Goal: Task Accomplishment & Management: Complete application form

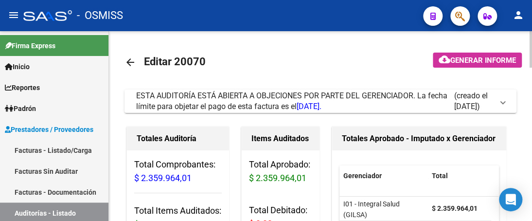
click at [134, 65] on mat-icon "arrow_back" at bounding box center [130, 62] width 12 height 12
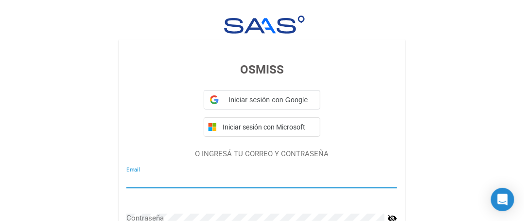
type input "alejandral@integralsalud.com.ar"
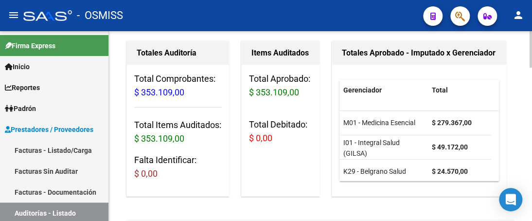
scroll to position [97, 0]
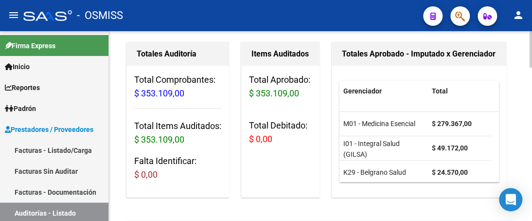
scroll to position [97, 0]
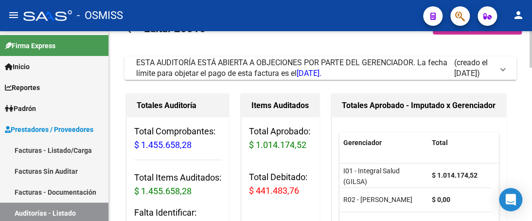
scroll to position [49, 0]
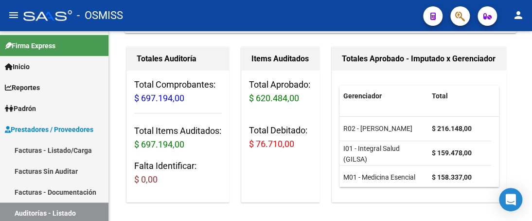
scroll to position [146, 0]
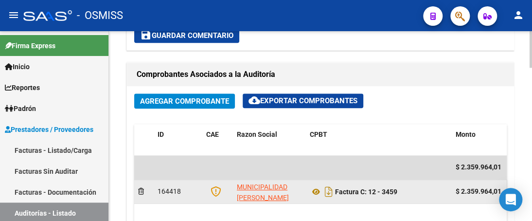
scroll to position [438, 0]
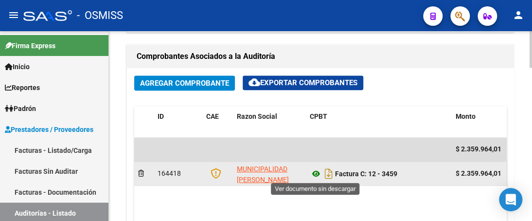
click at [316, 175] on icon at bounding box center [316, 174] width 13 height 12
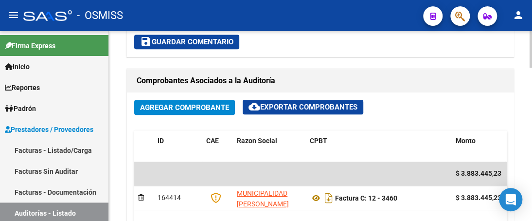
scroll to position [438, 0]
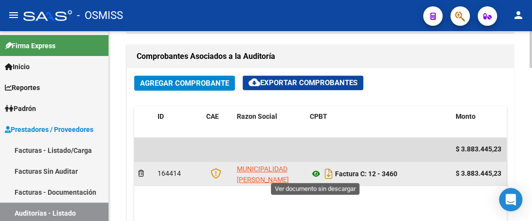
click at [315, 172] on icon at bounding box center [316, 174] width 13 height 12
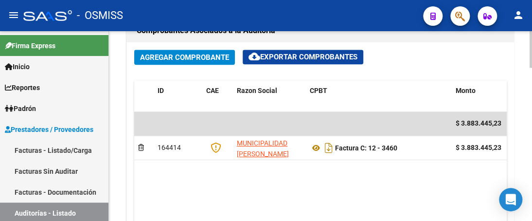
scroll to position [455, 0]
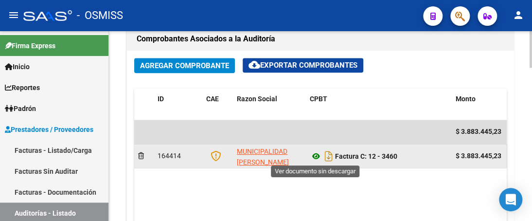
click at [317, 155] on icon at bounding box center [316, 156] width 13 height 12
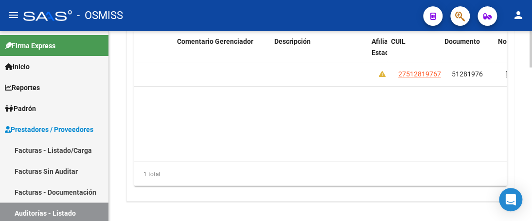
scroll to position [0, 603]
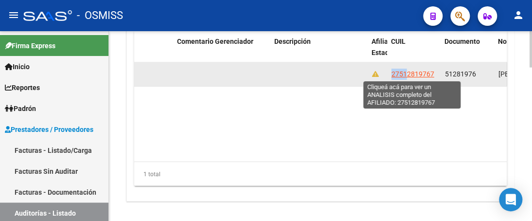
drag, startPoint x: 390, startPoint y: 71, endPoint x: 407, endPoint y: 71, distance: 16.0
click at [407, 71] on span "27512819767" at bounding box center [412, 74] width 43 height 8
copy span "2751"
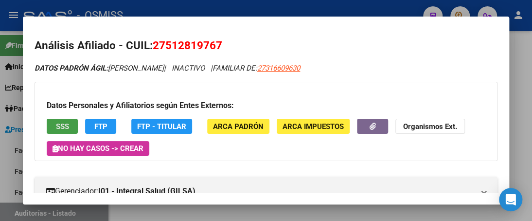
click at [52, 126] on button "SSS" at bounding box center [62, 126] width 31 height 15
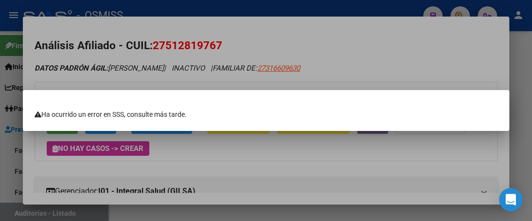
click at [251, 34] on div at bounding box center [266, 110] width 532 height 221
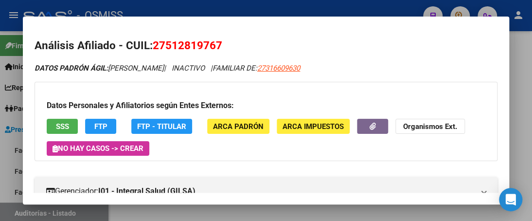
click at [388, 3] on div at bounding box center [266, 110] width 532 height 221
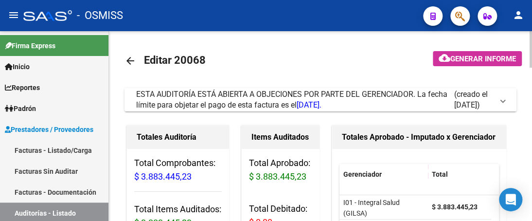
scroll to position [0, 0]
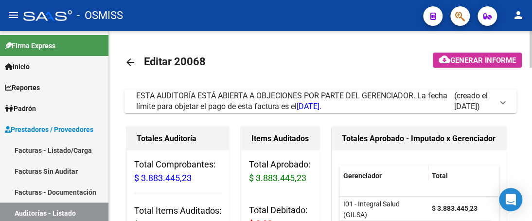
click at [504, 102] on span at bounding box center [503, 101] width 4 height 11
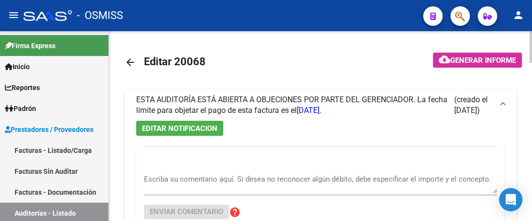
click at [169, 178] on textarea "Escriba su comentario aquí. Si desea no reconocer algún débito, debe especifica…" at bounding box center [320, 183] width 353 height 19
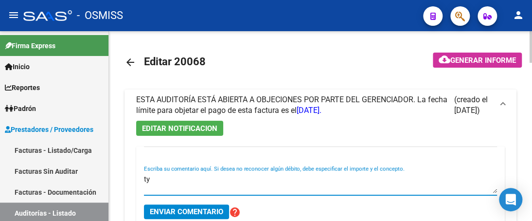
type textarea "t"
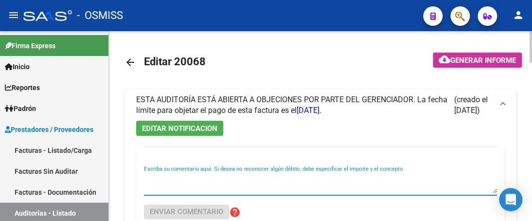
click at [130, 60] on mat-icon "arrow_back" at bounding box center [130, 62] width 12 height 12
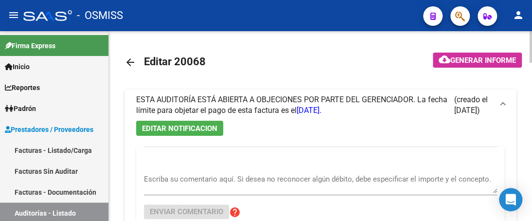
click at [131, 63] on mat-icon "arrow_back" at bounding box center [130, 62] width 12 height 12
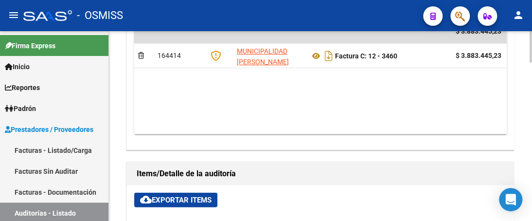
scroll to position [697, 0]
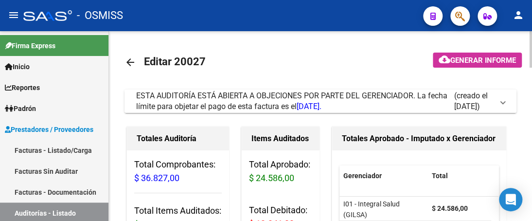
scroll to position [49, 0]
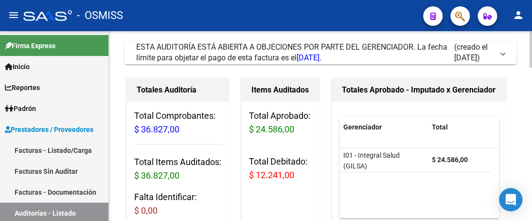
click at [502, 54] on span at bounding box center [503, 52] width 4 height 11
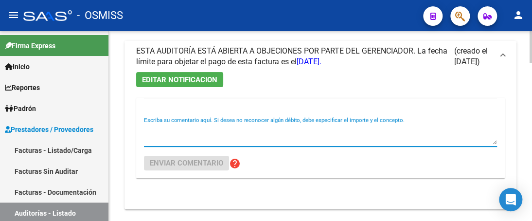
click at [154, 141] on textarea "Escriba su comentario aquí. Si desea no reconocer algún débito, debe especifica…" at bounding box center [320, 134] width 353 height 19
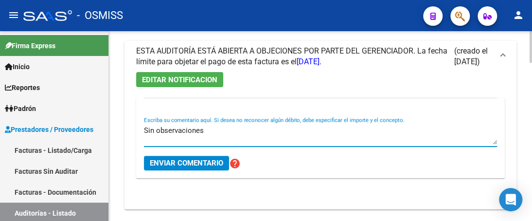
type textarea "Sin observaciones"
click at [179, 163] on span "Enviar comentario" at bounding box center [186, 163] width 73 height 9
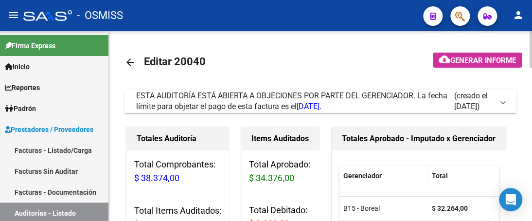
click at [504, 101] on span at bounding box center [503, 101] width 4 height 11
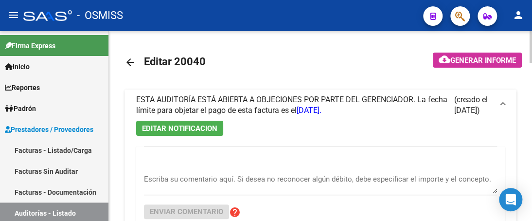
click at [167, 138] on div "EDITAR NOTIFICACION Escriba su comentario aquí. Si desea no reconocer algún déb…" at bounding box center [320, 189] width 392 height 137
click at [157, 141] on div "EDITAR NOTIFICACION Escriba su comentario aquí. Si desea no reconocer algún déb…" at bounding box center [320, 189] width 392 height 137
click at [178, 191] on textarea "Escriba su comentario aquí. Si desea no reconocer algún débito, debe especifica…" at bounding box center [320, 183] width 353 height 19
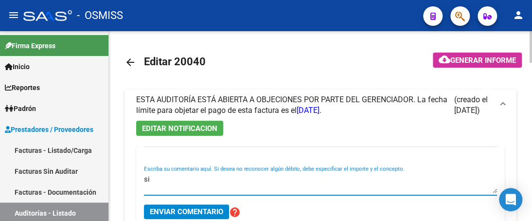
type textarea "s"
drag, startPoint x: 206, startPoint y: 178, endPoint x: 127, endPoint y: 178, distance: 78.8
click at [127, 178] on div "EDITAR NOTIFICACION Sin observaciones Escriba su comentario aquí. Si desea no r…" at bounding box center [320, 189] width 392 height 137
type textarea "Sin observaciones"
click at [196, 210] on span "Enviar comentario" at bounding box center [186, 211] width 73 height 9
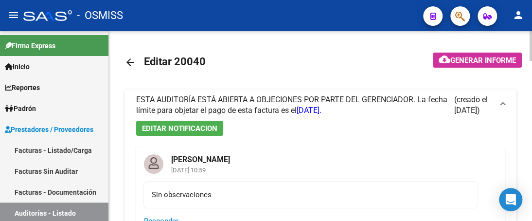
click at [133, 59] on mat-icon "arrow_back" at bounding box center [130, 62] width 12 height 12
click at [128, 59] on mat-icon "arrow_back" at bounding box center [130, 62] width 12 height 12
click at [127, 64] on mat-icon "arrow_back" at bounding box center [130, 62] width 12 height 12
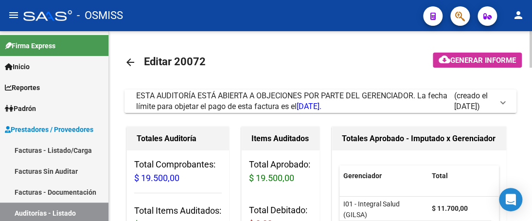
click at [504, 101] on span at bounding box center [503, 101] width 4 height 11
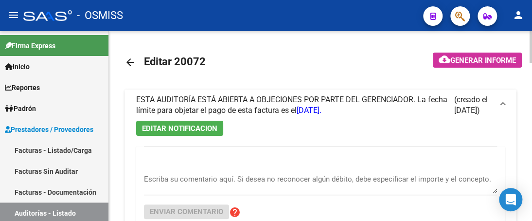
click at [189, 190] on textarea "Escriba su comentario aquí. Si desea no reconocer algún débito, debe especifica…" at bounding box center [320, 183] width 353 height 19
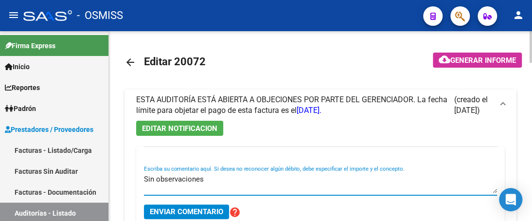
type textarea "Sin observaciones"
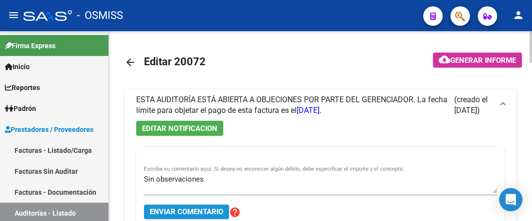
click at [184, 213] on span "Enviar comentario" at bounding box center [186, 211] width 73 height 9
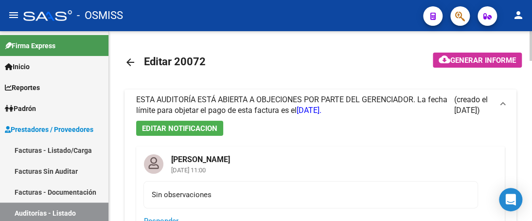
click at [129, 66] on mat-icon "arrow_back" at bounding box center [130, 62] width 12 height 12
click at [130, 62] on mat-icon "arrow_back" at bounding box center [130, 62] width 12 height 12
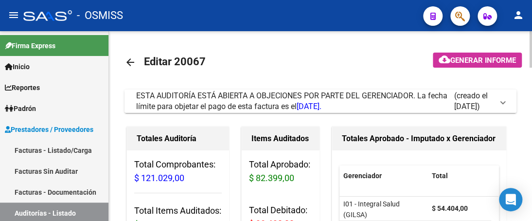
click at [500, 103] on span "ESTA AUDITORÍA ESTÁ ABIERTA A OBJECIONES POR PARTE DEL GERENCIADOR. La fecha lí…" at bounding box center [318, 100] width 365 height 21
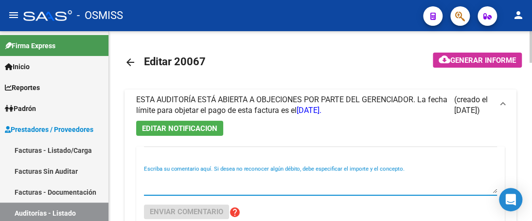
click at [163, 182] on textarea "Escriba su comentario aquí. Si desea no reconocer algún débito, debe especifica…" at bounding box center [320, 183] width 353 height 19
paste textarea "Sin observaciones"
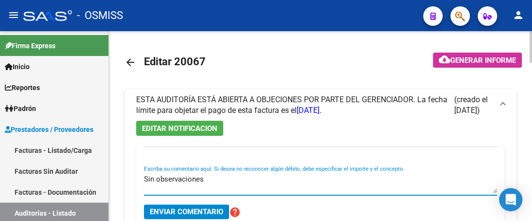
type textarea "Sin observaciones"
click at [159, 210] on span "Enviar comentario" at bounding box center [186, 211] width 73 height 9
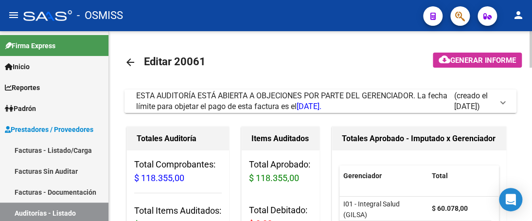
click at [506, 101] on mat-expansion-panel-header "ESTA AUDITORÍA ESTÁ ABIERTA A OBJECIONES POR PARTE DEL GERENCIADOR. La fecha lí…" at bounding box center [320, 100] width 392 height 23
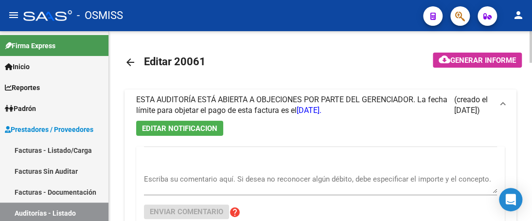
click at [175, 192] on textarea "Escriba su comentario aquí. Si desea no reconocer algún débito, debe especifica…" at bounding box center [320, 183] width 353 height 19
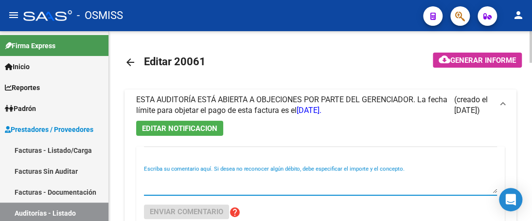
paste textarea "Sin observaciones"
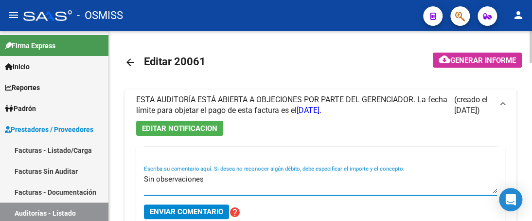
type textarea "Sin observaciones"
click at [175, 211] on span "Enviar comentario" at bounding box center [186, 211] width 73 height 9
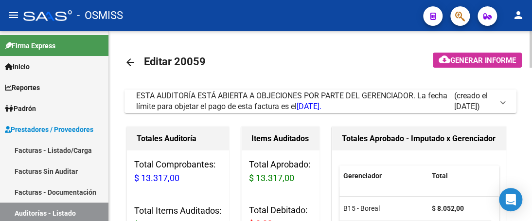
click at [504, 101] on span at bounding box center [503, 101] width 4 height 11
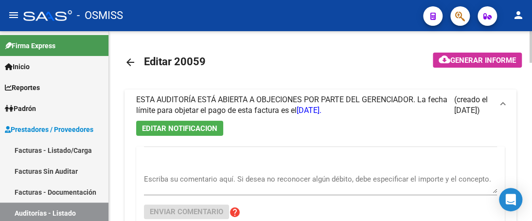
click at [154, 143] on div "EDITAR NOTIFICACION Escriba su comentario aquí. Si desea no reconocer algún déb…" at bounding box center [320, 189] width 392 height 137
click at [150, 186] on textarea "Escriba su comentario aquí. Si desea no reconocer algún débito, debe especifica…" at bounding box center [320, 183] width 353 height 19
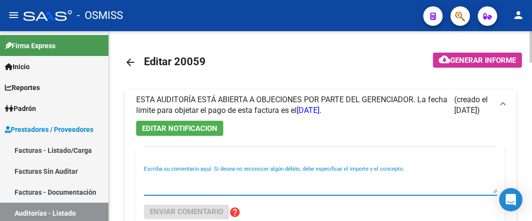
paste textarea "Sin observaciones"
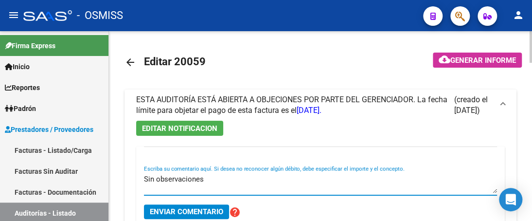
type textarea "Sin observaciones"
click at [152, 212] on span "Enviar comentario" at bounding box center [186, 211] width 73 height 9
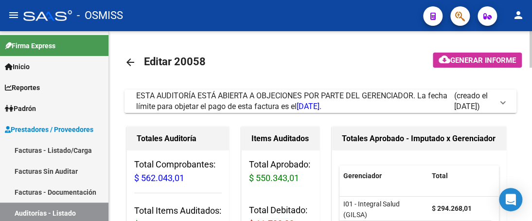
click at [502, 102] on span at bounding box center [503, 101] width 4 height 11
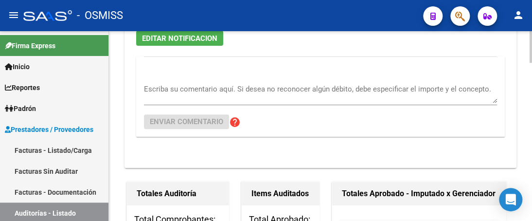
scroll to position [97, 0]
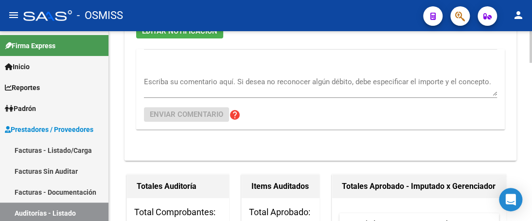
click at [165, 123] on div "Escriba su comentario aquí. Si desea no reconocer algún débito, debe especifica…" at bounding box center [320, 89] width 353 height 80
click at [161, 87] on textarea "Escriba su comentario aquí. Si desea no reconocer algún débito, debe especifica…" at bounding box center [320, 85] width 353 height 19
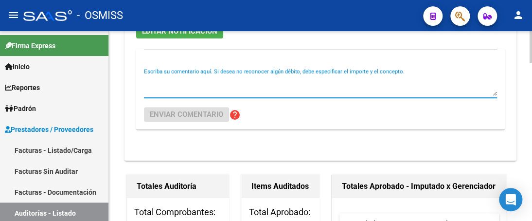
paste textarea "Sin observaciones"
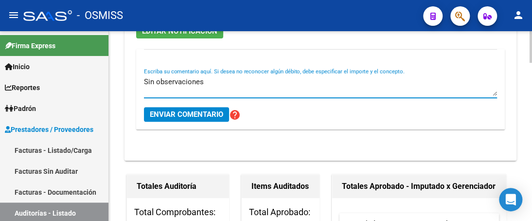
type textarea "Sin observaciones"
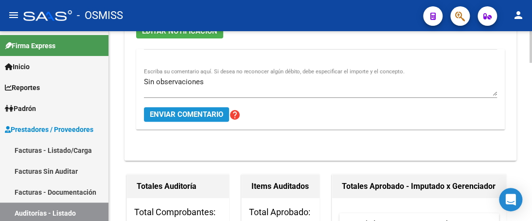
click at [167, 110] on span "Enviar comentario" at bounding box center [186, 114] width 73 height 9
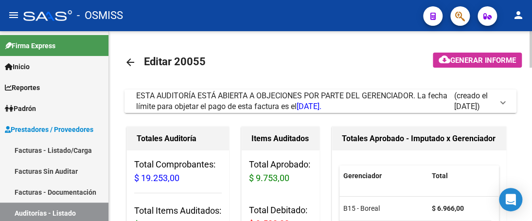
click at [501, 101] on span at bounding box center [503, 101] width 4 height 11
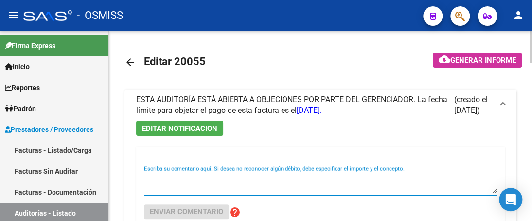
click at [196, 190] on textarea "Escriba su comentario aquí. Si desea no reconocer algún débito, debe especifica…" at bounding box center [320, 183] width 353 height 19
paste textarea "Sin observaciones"
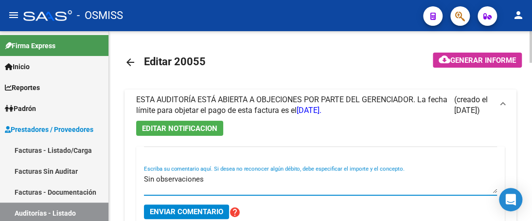
type textarea "Sin observaciones"
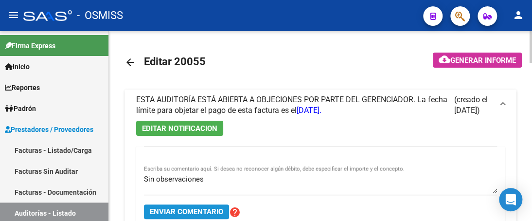
click at [193, 212] on span "Enviar comentario" at bounding box center [186, 211] width 73 height 9
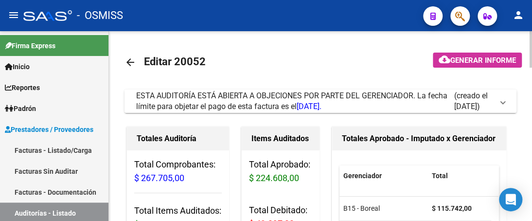
click at [502, 103] on span at bounding box center [503, 101] width 4 height 11
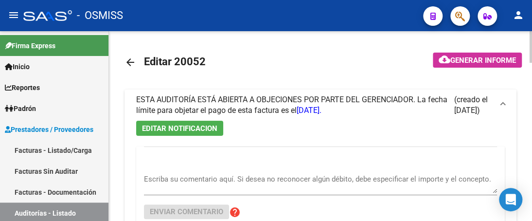
click at [158, 186] on textarea "Escriba su comentario aquí. Si desea no reconocer algún débito, debe especifica…" at bounding box center [320, 183] width 353 height 19
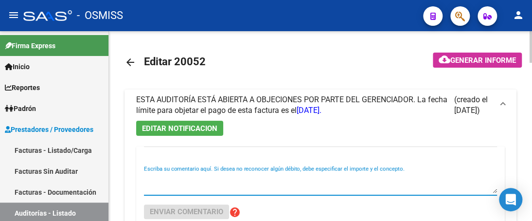
paste textarea "Sin observaciones"
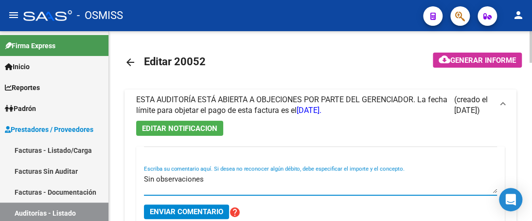
type textarea "Sin observaciones"
click at [175, 210] on span "Enviar comentario" at bounding box center [186, 211] width 73 height 9
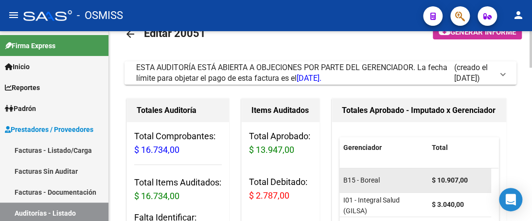
scroll to position [49, 0]
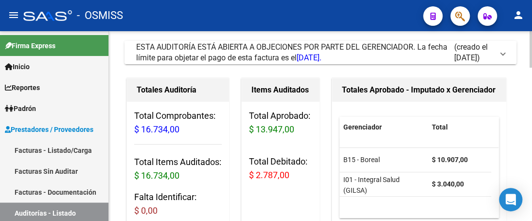
click at [501, 55] on span at bounding box center [503, 52] width 4 height 11
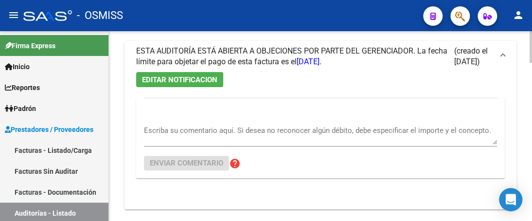
click at [156, 140] on textarea "Escriba su comentario aquí. Si desea no reconocer algún débito, debe especifica…" at bounding box center [320, 134] width 353 height 19
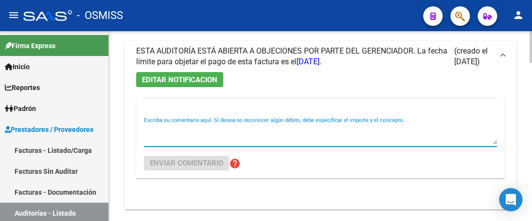
paste textarea "Sin observaciones"
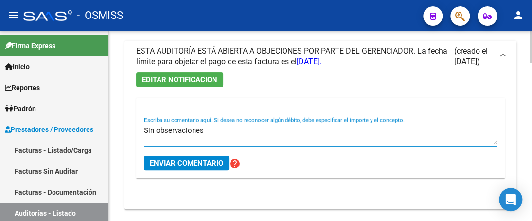
type textarea "Sin observaciones"
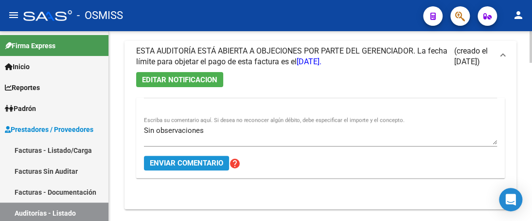
click at [156, 160] on span "Enviar comentario" at bounding box center [186, 163] width 73 height 9
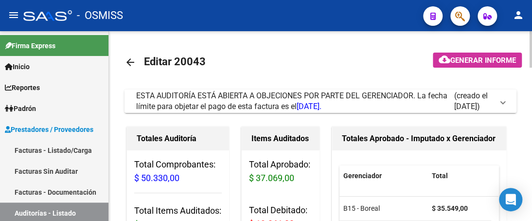
click at [503, 101] on span at bounding box center [503, 101] width 4 height 11
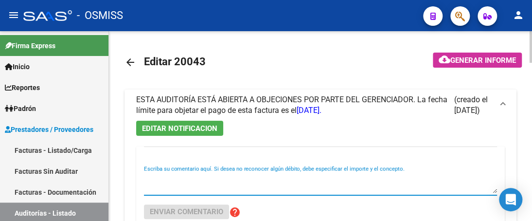
click at [210, 184] on textarea "Escriba su comentario aquí. Si desea no reconocer algún débito, debe especifica…" at bounding box center [320, 183] width 353 height 19
paste textarea "Sin observaciones"
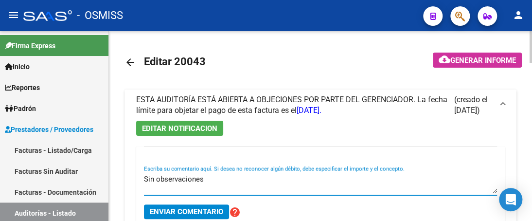
type textarea "Sin observaciones"
click at [213, 210] on span "Enviar comentario" at bounding box center [186, 211] width 73 height 9
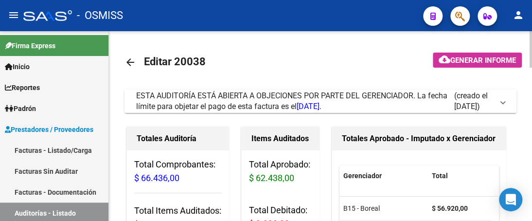
click at [501, 104] on span at bounding box center [503, 101] width 4 height 11
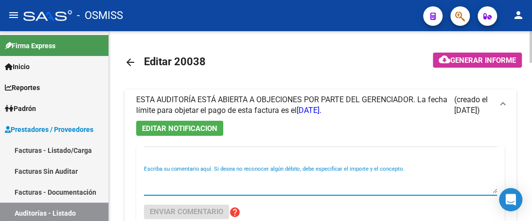
click at [162, 192] on textarea "Escriba su comentario aquí. Si desea no reconocer algún débito, debe especifica…" at bounding box center [320, 183] width 353 height 19
paste textarea "Sin observaciones"
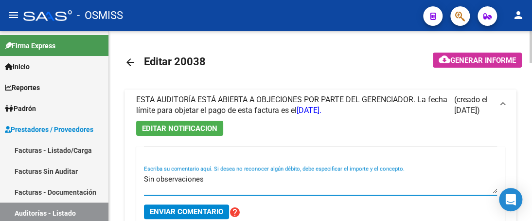
type textarea "Sin observaciones"
click at [171, 211] on span "Enviar comentario" at bounding box center [186, 211] width 73 height 9
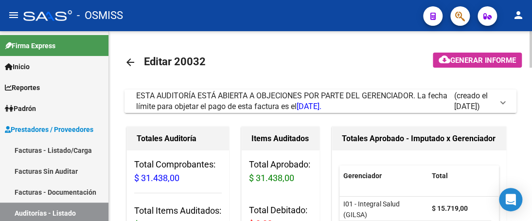
click at [501, 103] on span at bounding box center [503, 101] width 4 height 11
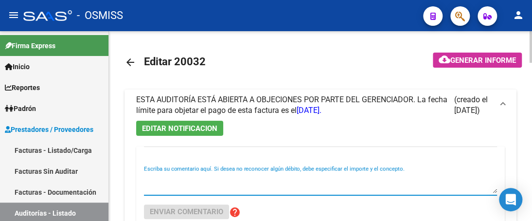
click at [217, 190] on textarea "Escriba su comentario aquí. Si desea no reconocer algún débito, debe especifica…" at bounding box center [320, 183] width 353 height 19
paste textarea "Sin observaciones"
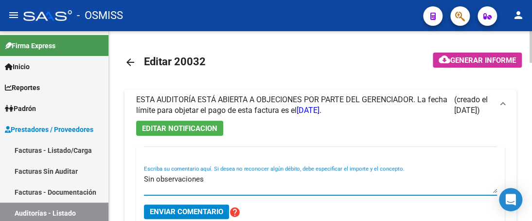
type textarea "Sin observaciones"
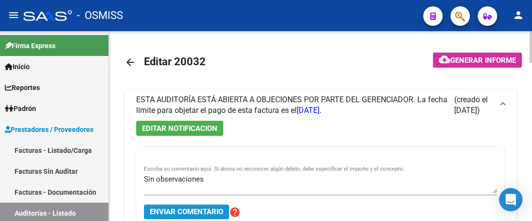
click at [198, 213] on span "Enviar comentario" at bounding box center [186, 211] width 73 height 9
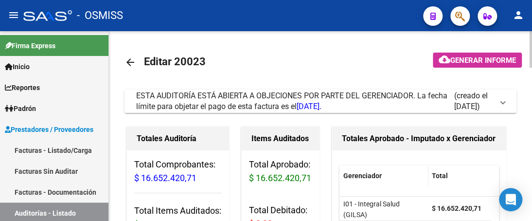
click at [500, 104] on span "ESTA AUDITORÍA ESTÁ ABIERTA A OBJECIONES POR PARTE DEL GERENCIADOR. La fecha lí…" at bounding box center [318, 100] width 365 height 21
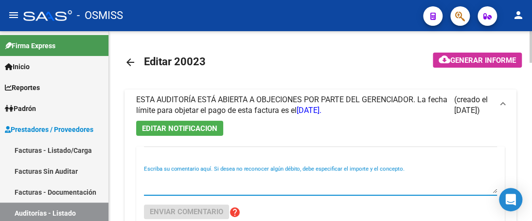
click at [165, 192] on textarea "Escriba su comentario aquí. Si desea no reconocer algún débito, debe especifica…" at bounding box center [320, 183] width 353 height 19
paste textarea "Sin observaciones"
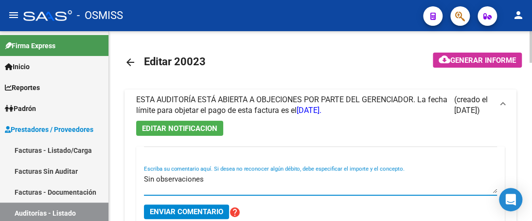
type textarea "Sin observaciones"
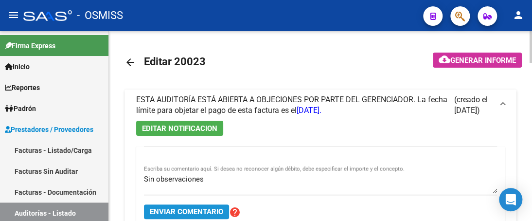
click at [158, 213] on span "Enviar comentario" at bounding box center [186, 211] width 73 height 9
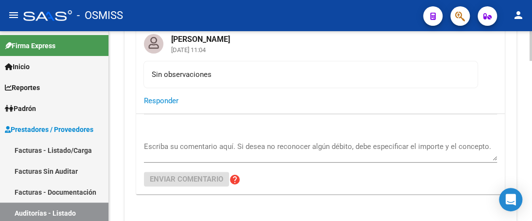
scroll to position [146, 0]
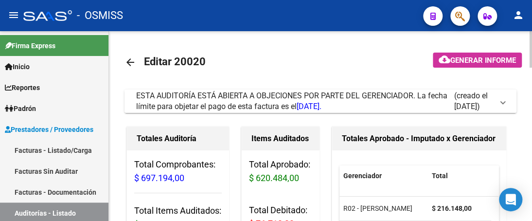
click at [502, 103] on span at bounding box center [503, 101] width 4 height 11
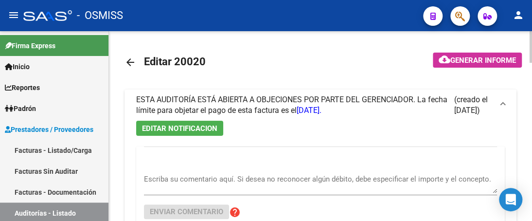
click at [165, 191] on textarea "Escriba su comentario aquí. Si desea no reconocer algún débito, debe especifica…" at bounding box center [320, 183] width 353 height 19
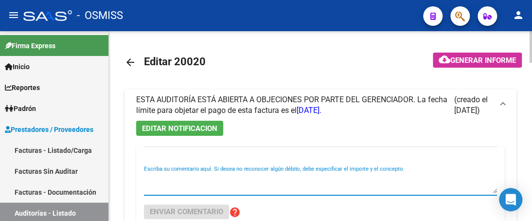
paste textarea "Sin observaciones"
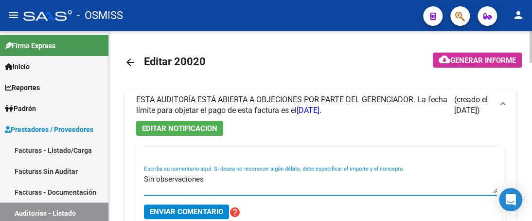
type textarea "Sin observaciones"
click at [187, 209] on span "Enviar comentario" at bounding box center [186, 211] width 73 height 9
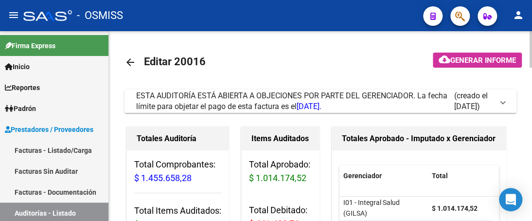
click at [500, 105] on span "ESTA AUDITORÍA ESTÁ ABIERTA A OBJECIONES POR PARTE DEL GERENCIADOR. La fecha lí…" at bounding box center [318, 100] width 365 height 21
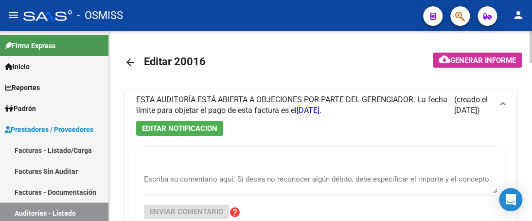
click at [200, 188] on textarea "Escriba su comentario aquí. Si desea no reconocer algún débito, debe especifica…" at bounding box center [320, 183] width 353 height 19
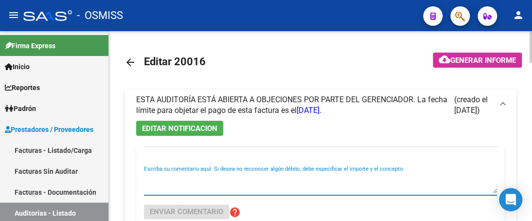
paste textarea "Sin observaciones"
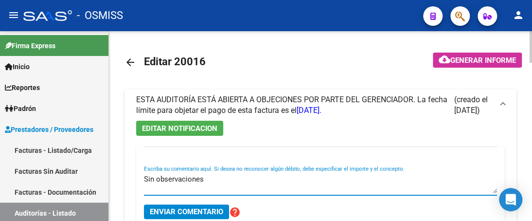
type textarea "Sin observaciones"
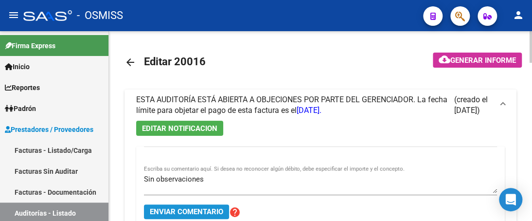
click at [205, 209] on span "Enviar comentario" at bounding box center [186, 211] width 73 height 9
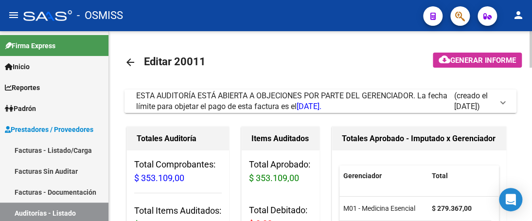
click at [501, 101] on span at bounding box center [503, 101] width 4 height 11
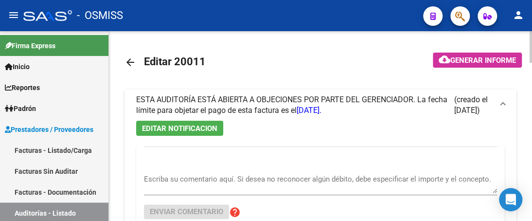
click at [177, 182] on textarea "Escriba su comentario aquí. Si desea no reconocer algún débito, debe especifica…" at bounding box center [320, 183] width 353 height 19
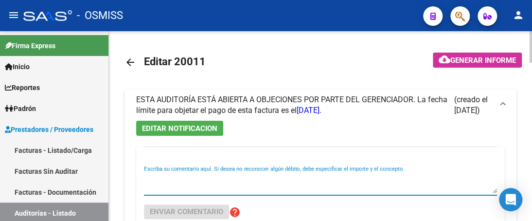
paste textarea "Sin observaciones"
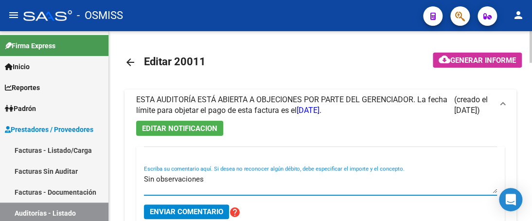
type textarea "Sin observaciones"
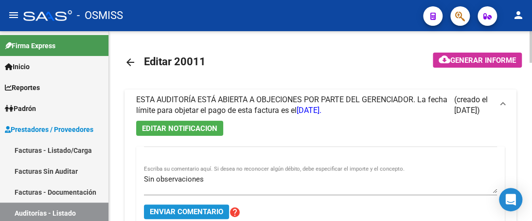
click at [185, 211] on span "Enviar comentario" at bounding box center [186, 211] width 73 height 9
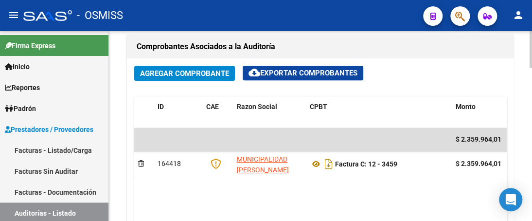
scroll to position [455, 0]
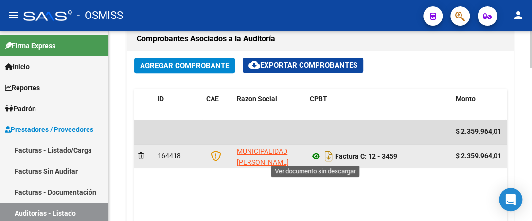
click at [315, 157] on icon at bounding box center [316, 156] width 13 height 12
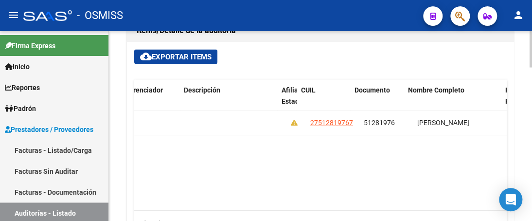
scroll to position [0, 693]
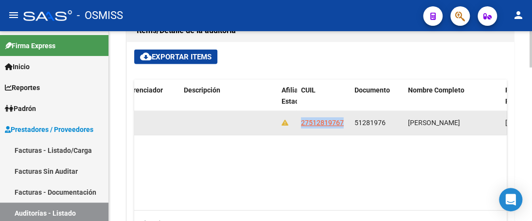
drag, startPoint x: 301, startPoint y: 121, endPoint x: 343, endPoint y: 116, distance: 42.1
click at [343, 117] on div "27512819767" at bounding box center [324, 122] width 46 height 11
copy span "27512819767"
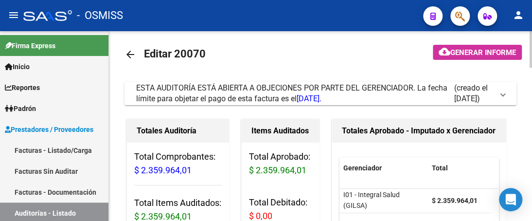
scroll to position [0, 0]
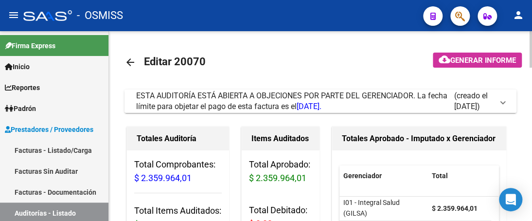
click at [505, 100] on mat-expansion-panel-header "ESTA AUDITORÍA ESTÁ ABIERTA A OBJECIONES POR PARTE DEL GERENCIADOR. La fecha lí…" at bounding box center [320, 100] width 392 height 23
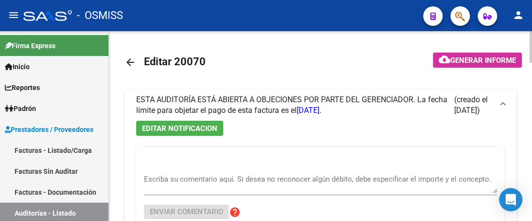
click at [166, 187] on textarea "Escriba su comentario aquí. Si desea no reconocer algún débito, debe especifica…" at bounding box center [320, 183] width 353 height 19
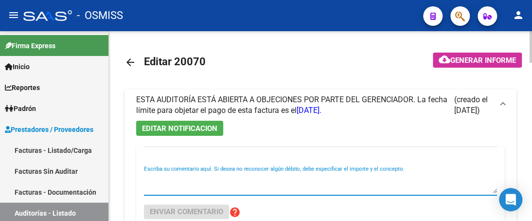
paste textarea "27-31660963-0"
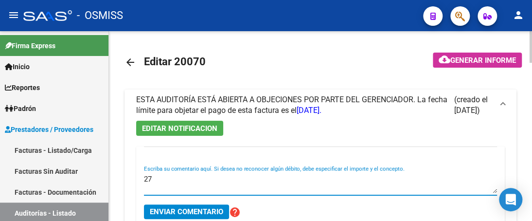
type textarea "2"
drag, startPoint x: 145, startPoint y: 178, endPoint x: 374, endPoint y: 201, distance: 230.6
click at [374, 201] on div "Sin observación ( dimos cobertura hasta el 31/07 por cambio de O.S ) Escriba su…" at bounding box center [320, 184] width 353 height 39
type textarea "Sin observación ( dimos cobertura hasta el 31/07 por cambio de O.S )"
click at [174, 212] on span "Enviar comentario" at bounding box center [186, 211] width 73 height 9
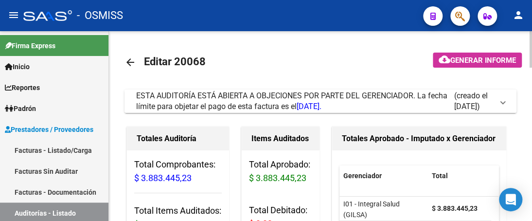
click at [501, 100] on span at bounding box center [503, 101] width 4 height 11
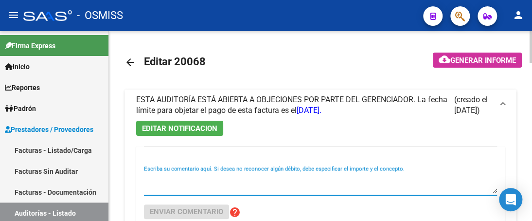
click at [181, 186] on textarea "Escriba su comentario aquí. Si desea no reconocer algún débito, debe especifica…" at bounding box center [320, 183] width 353 height 19
paste textarea "Sin observación ( dimos cobertura hasta el 31/07 por cambio de O.S )"
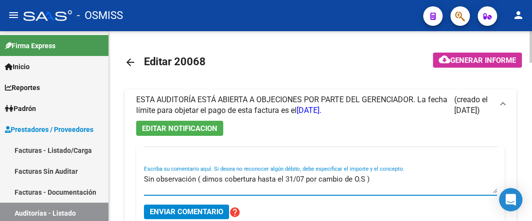
type textarea "Sin observación ( dimos cobertura hasta el 31/07 por cambio de O.S )"
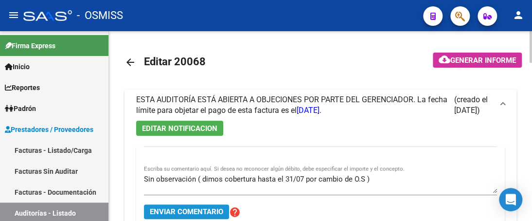
click at [206, 210] on span "Enviar comentario" at bounding box center [186, 211] width 73 height 9
